Goal: Task Accomplishment & Management: Use online tool/utility

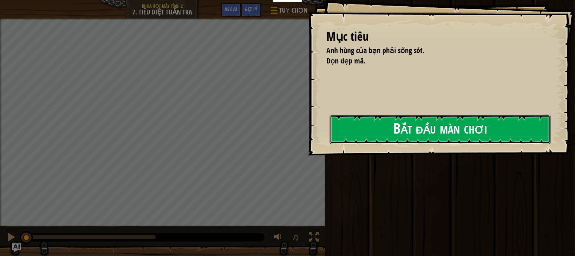
click at [431, 132] on button "Bắt đầu màn chơi" at bounding box center [440, 129] width 221 height 29
